Goal: Find specific page/section: Find specific page/section

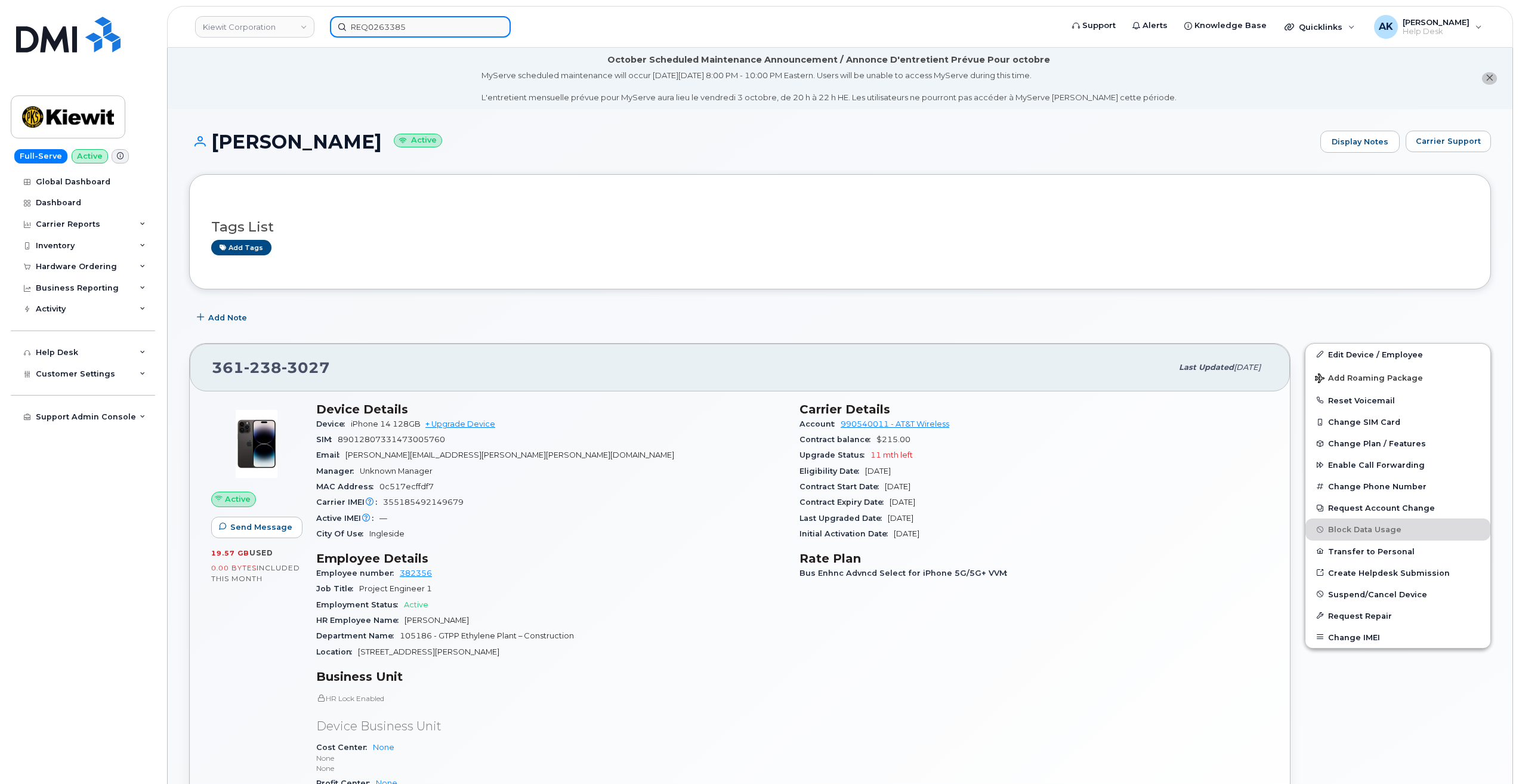
click at [486, 29] on input "REQ0263385" at bounding box center [420, 27] width 181 height 22
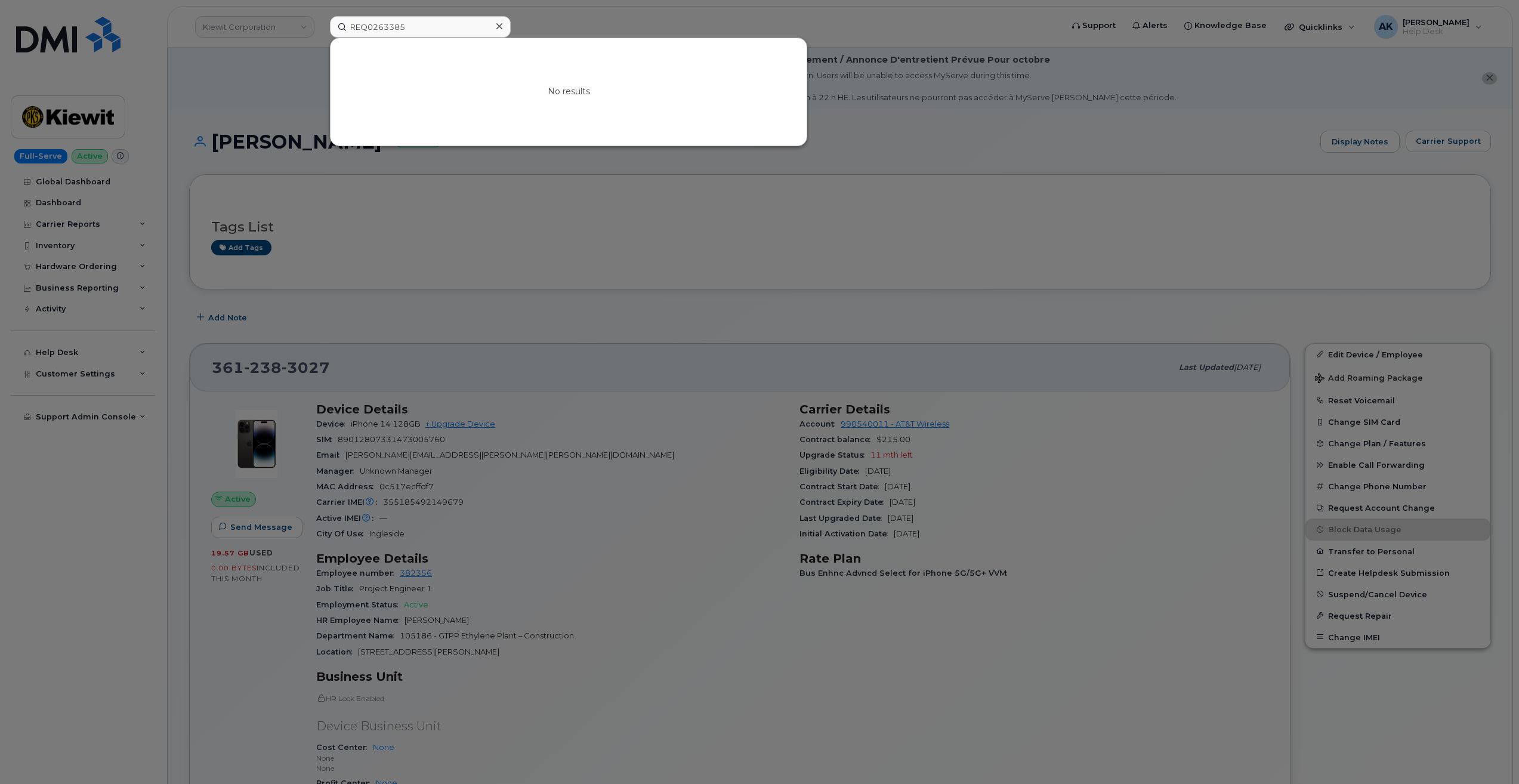
click at [496, 28] on icon at bounding box center [500, 26] width 6 height 9
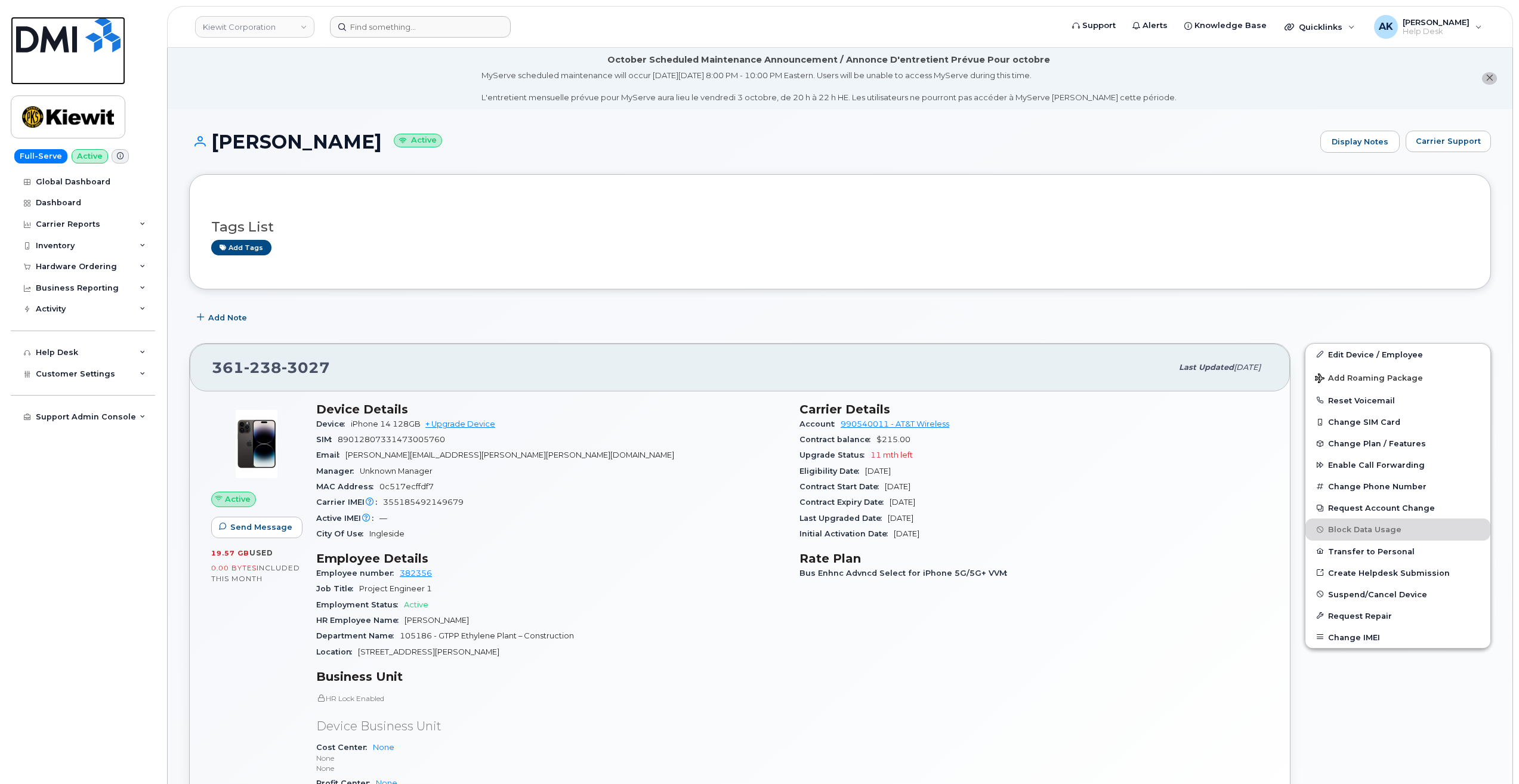
click at [51, 59] on link at bounding box center [68, 50] width 115 height 68
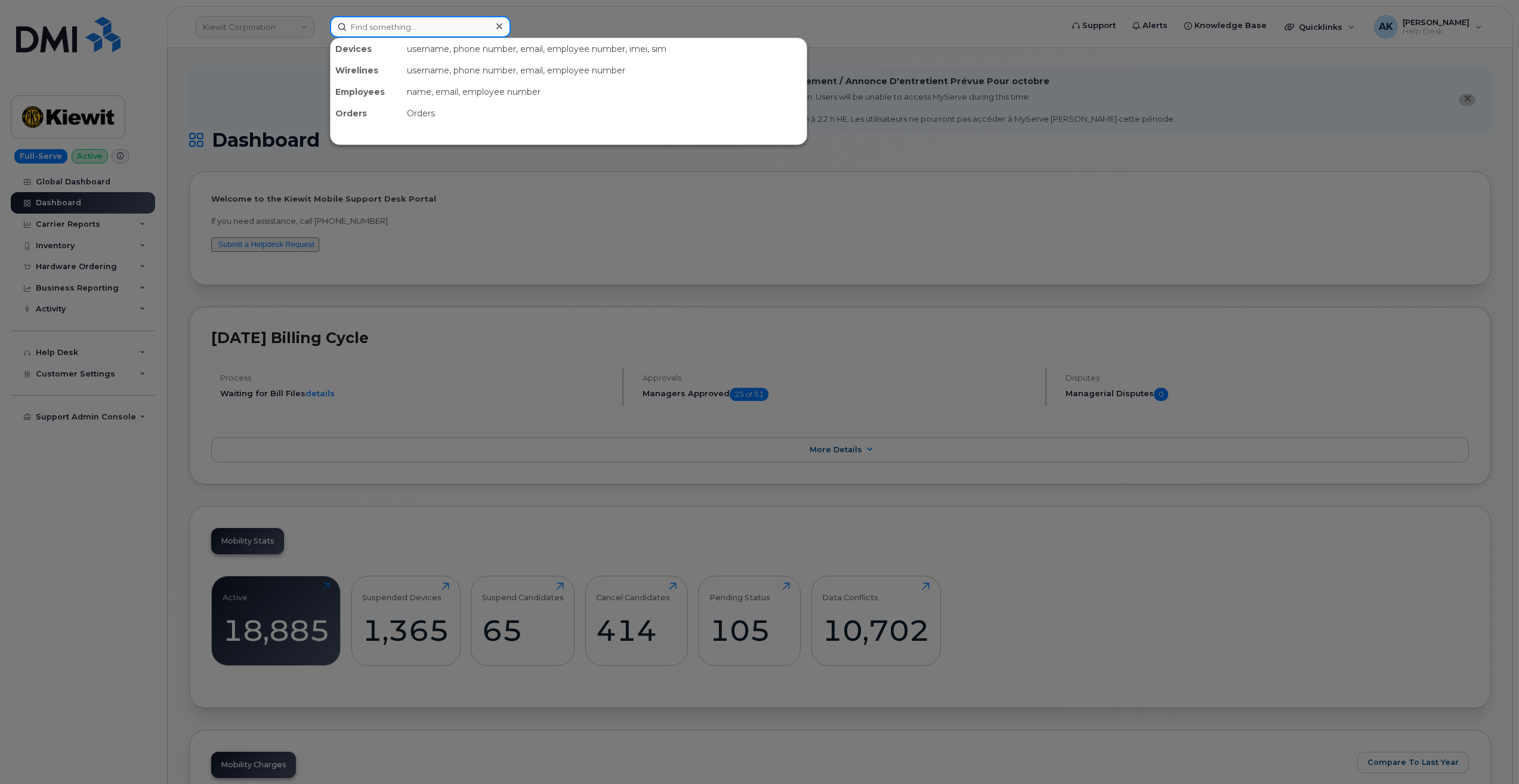
click at [390, 26] on input at bounding box center [420, 27] width 181 height 22
click at [370, 34] on input at bounding box center [420, 27] width 181 height 22
type input "6"
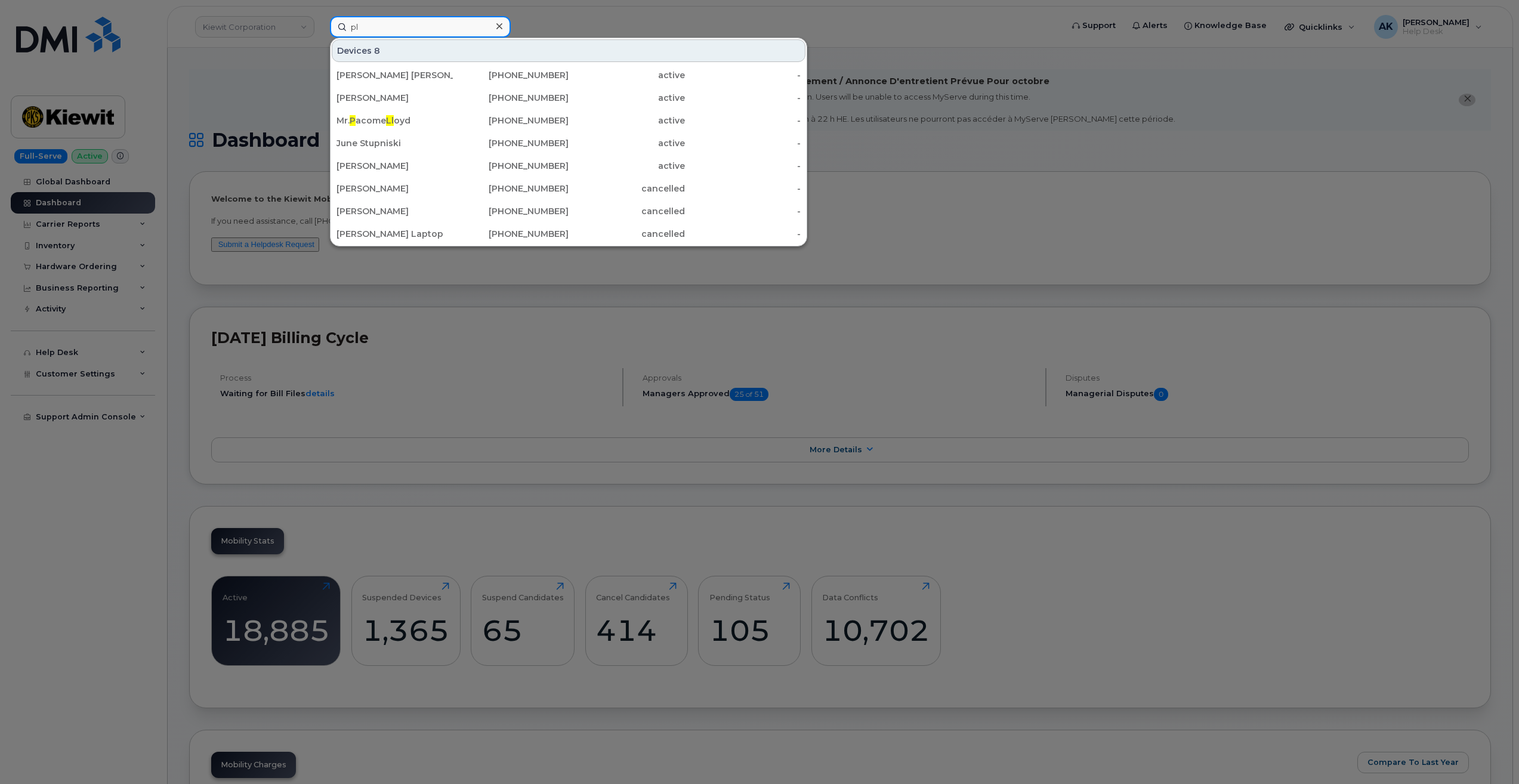
type input "p"
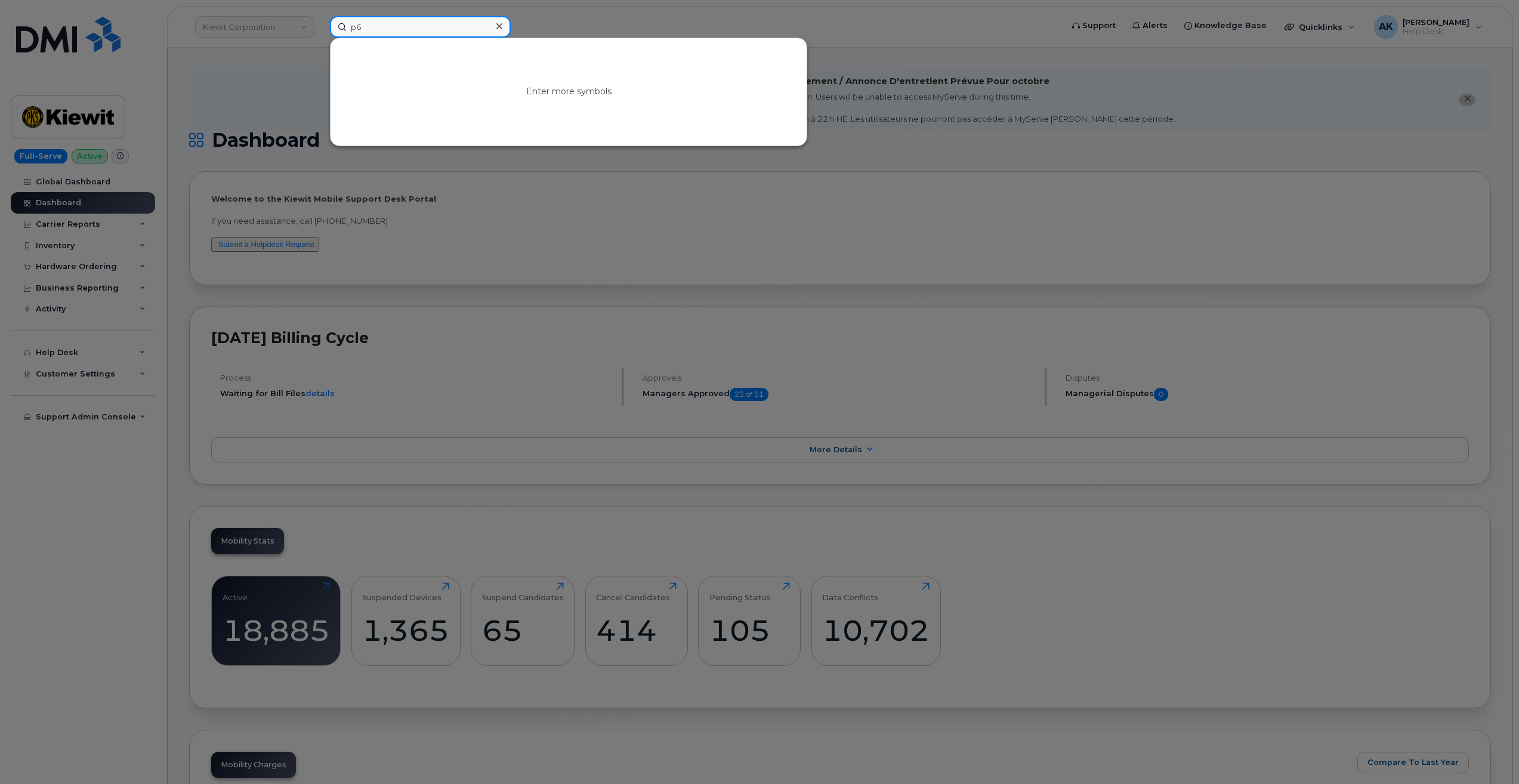
type input "p66"
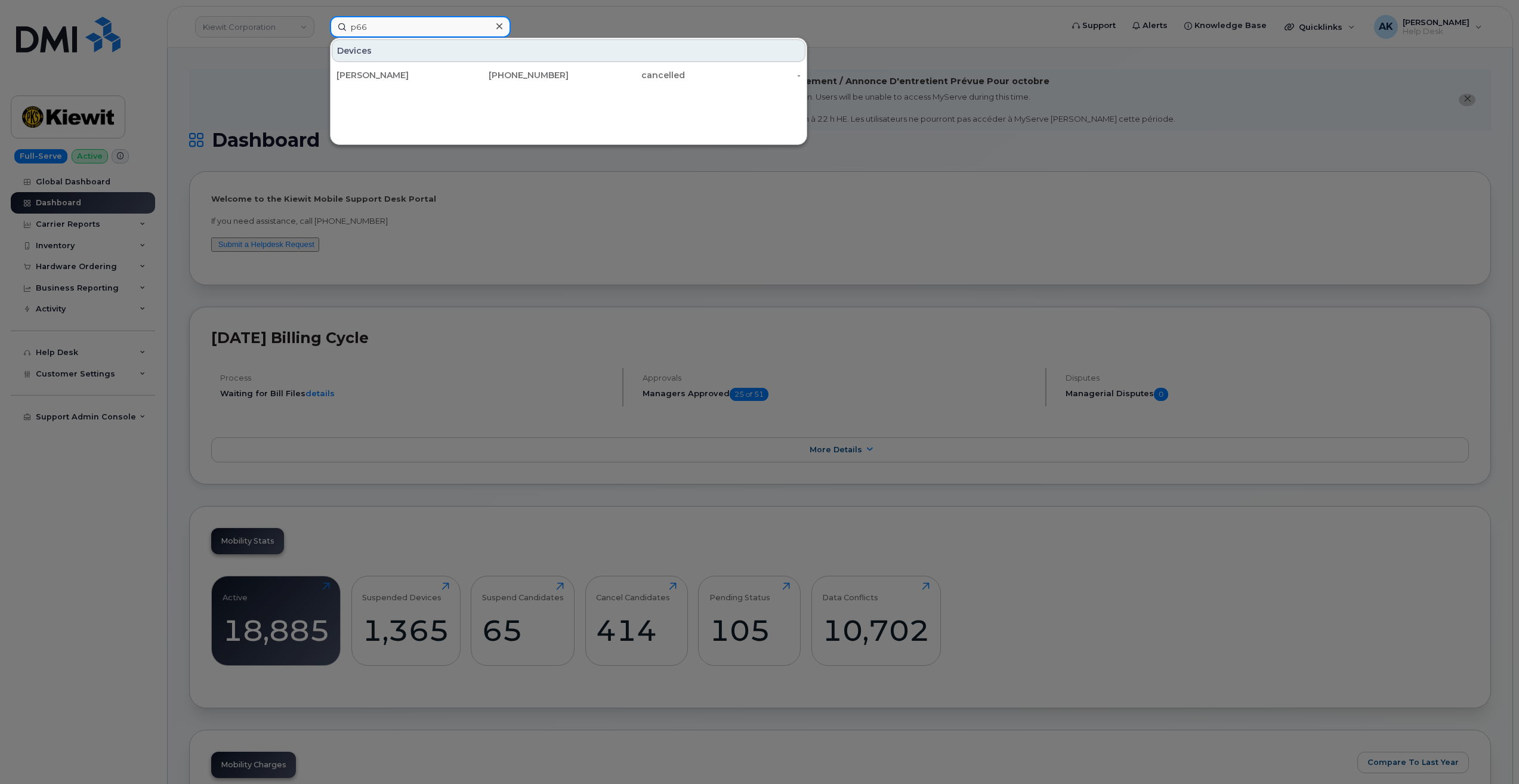
drag, startPoint x: 431, startPoint y: 20, endPoint x: 259, endPoint y: 22, distance: 172.0
click at [320, 22] on div "p66 Devices Tanner Langan 778-229-5395 cancelled -" at bounding box center [692, 27] width 744 height 22
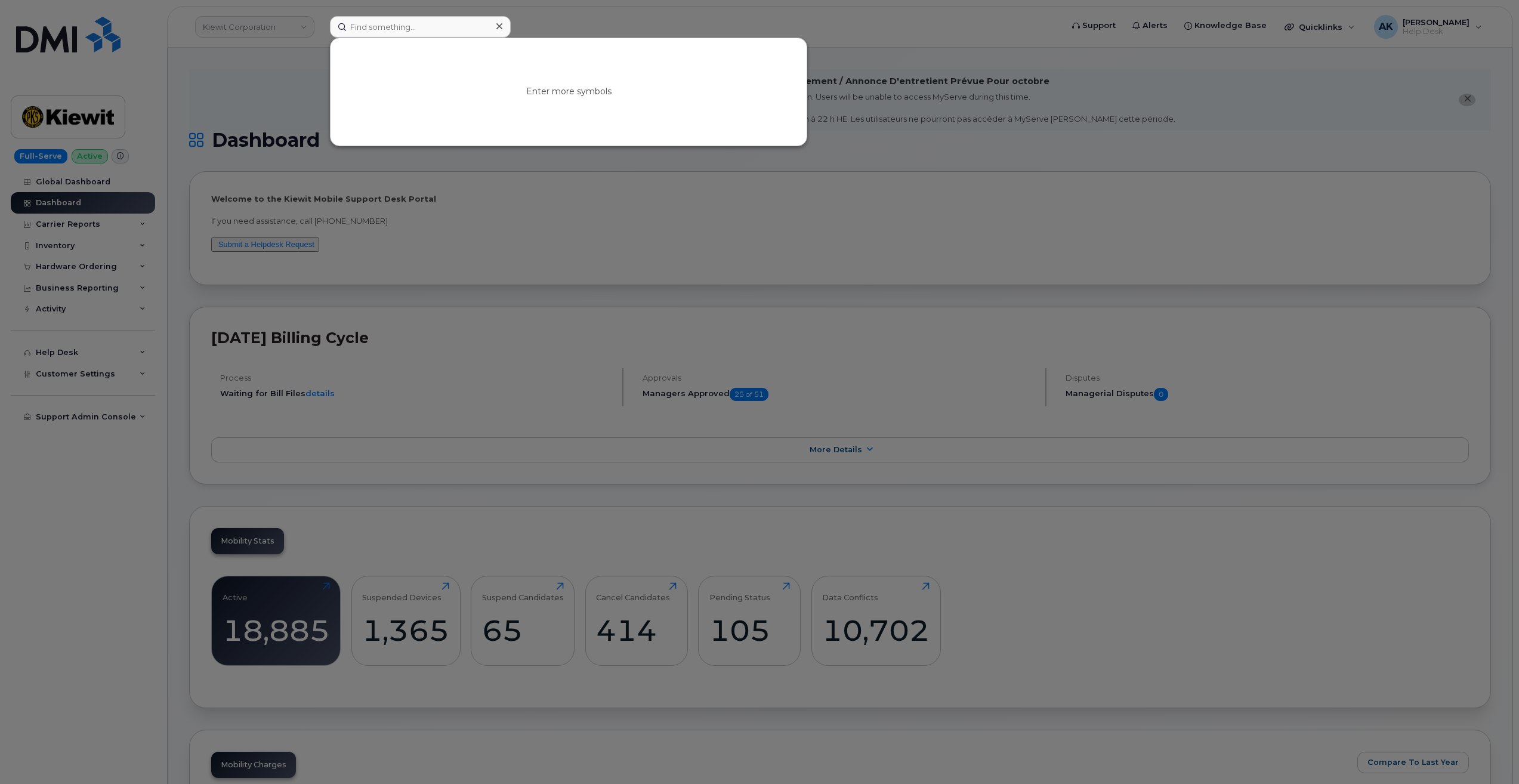
click at [649, 210] on div at bounding box center [759, 392] width 1519 height 784
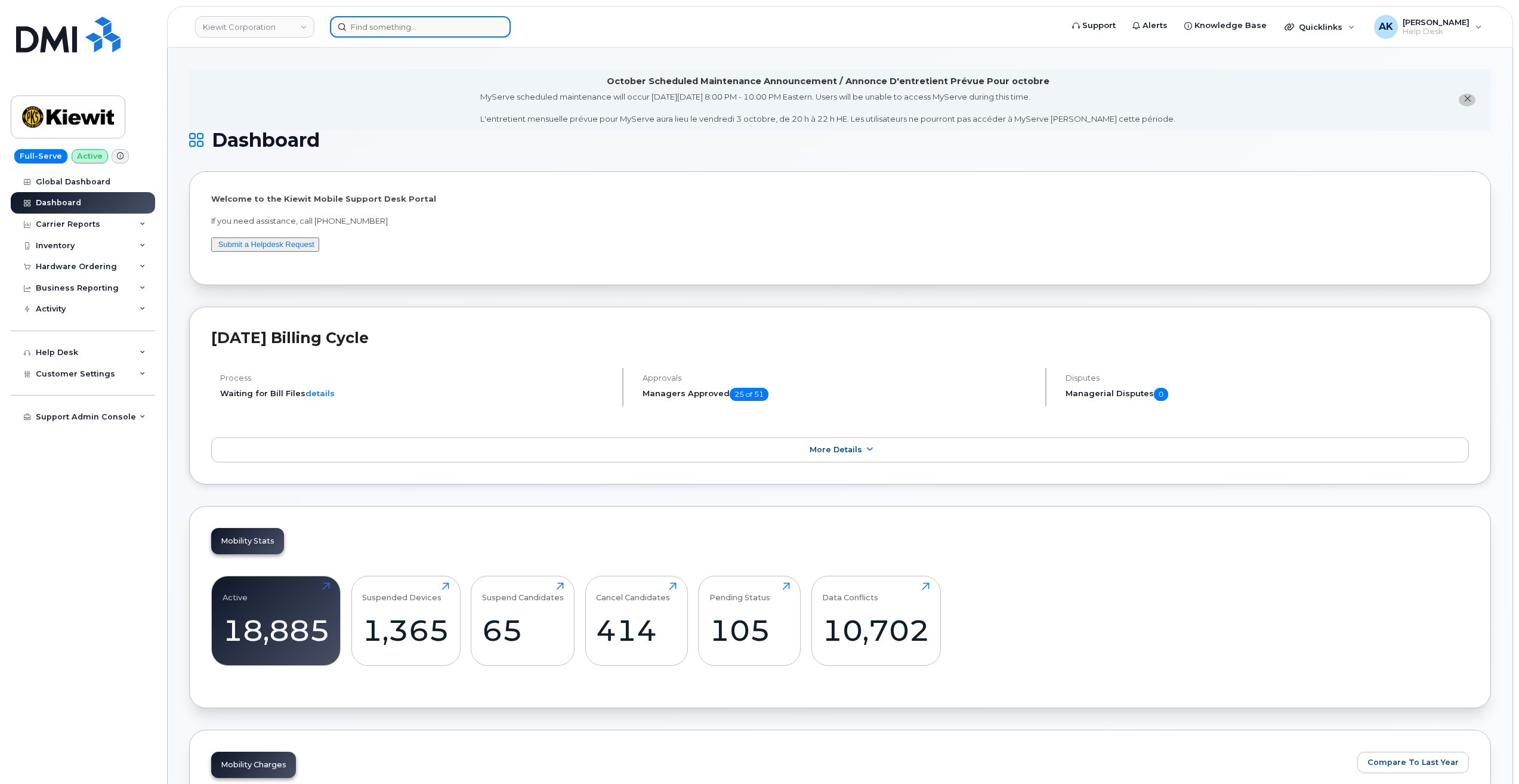
click at [445, 30] on input at bounding box center [420, 27] width 181 height 22
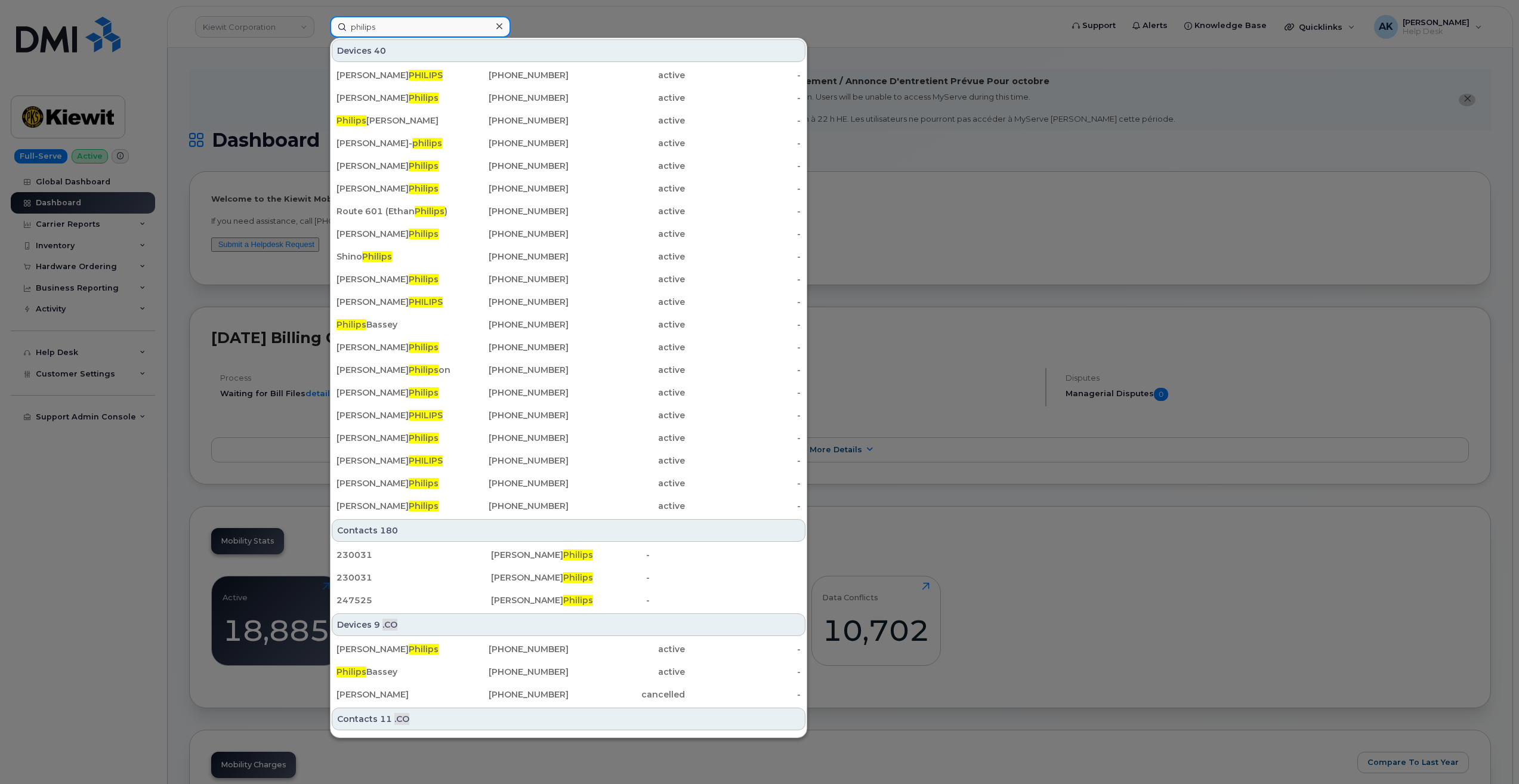
type input "philips"
drag, startPoint x: 111, startPoint y: 510, endPoint x: 115, endPoint y: 502, distance: 8.9
click at [111, 510] on div at bounding box center [759, 392] width 1519 height 784
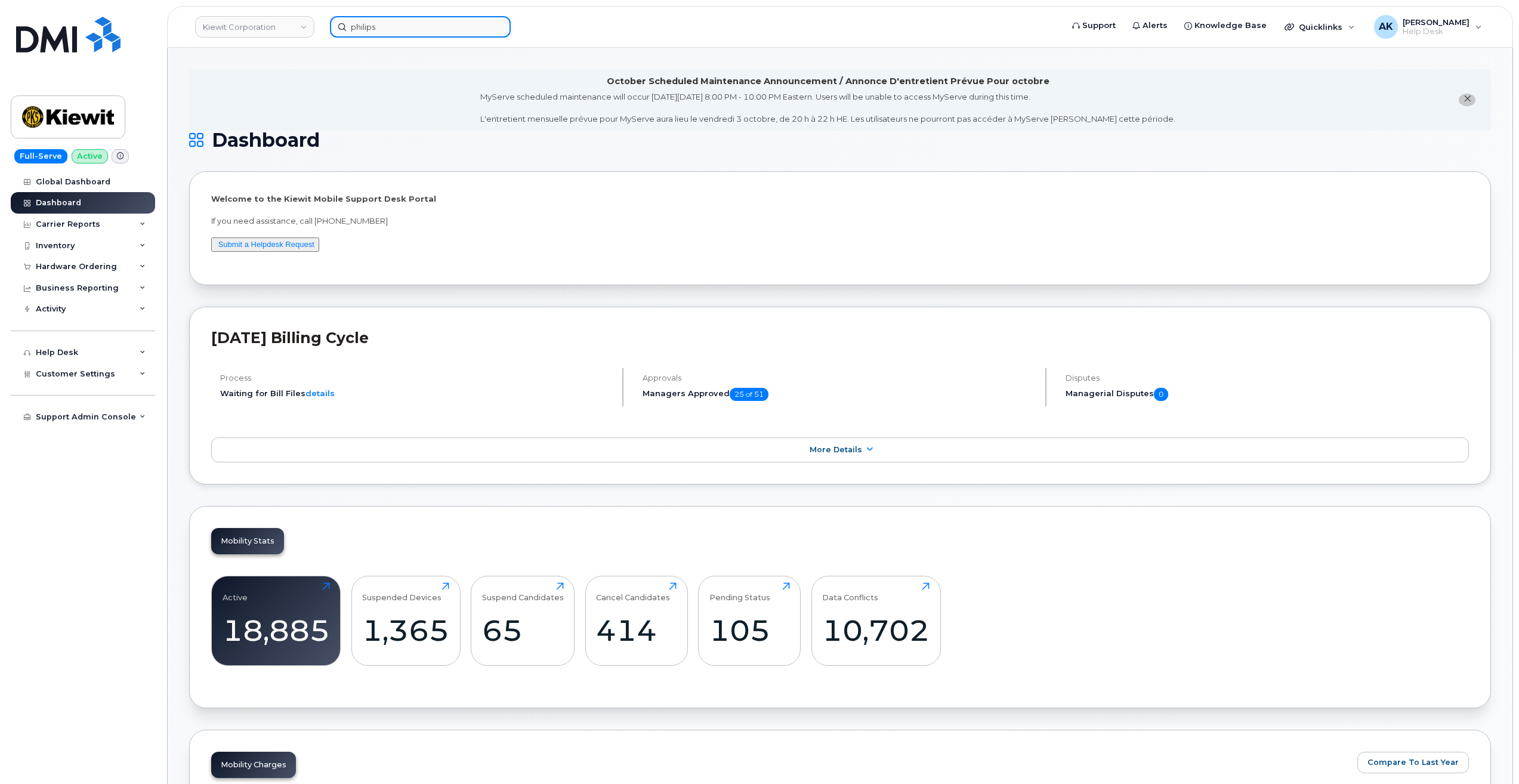
click at [320, 37] on div "philips" at bounding box center [692, 27] width 744 height 22
